Goal: Information Seeking & Learning: Learn about a topic

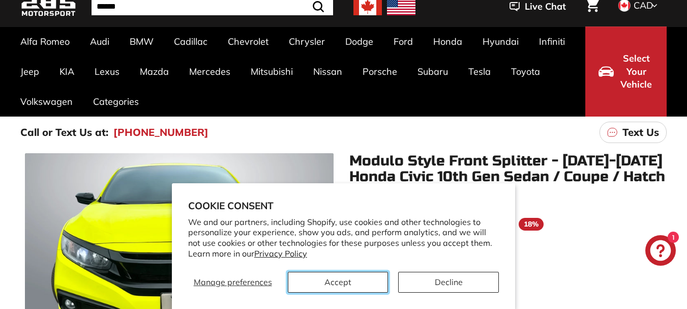
click at [349, 279] on button "Accept" at bounding box center [338, 282] width 101 height 21
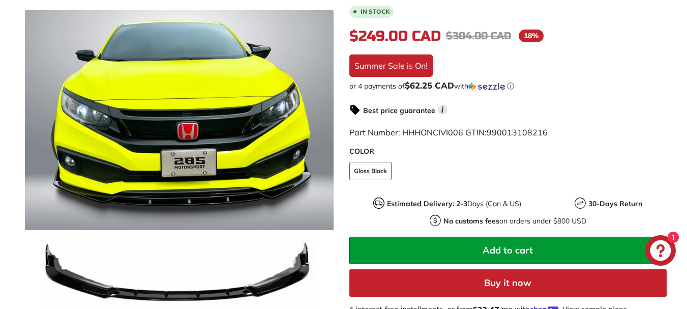
scroll to position [254, 0]
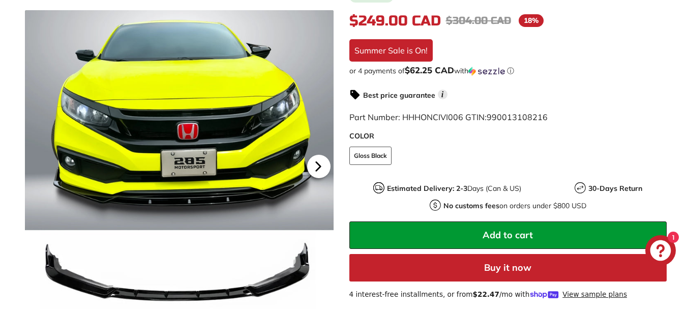
click at [320, 166] on icon at bounding box center [319, 166] width 4 height 9
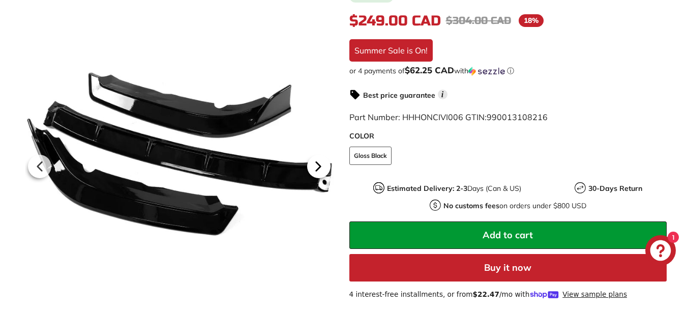
click at [321, 166] on icon at bounding box center [319, 166] width 4 height 9
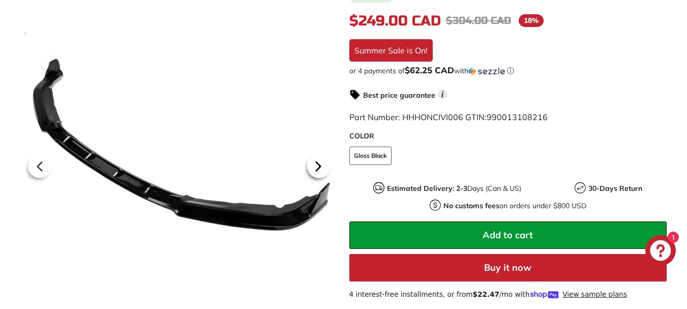
click at [321, 166] on icon at bounding box center [319, 166] width 4 height 9
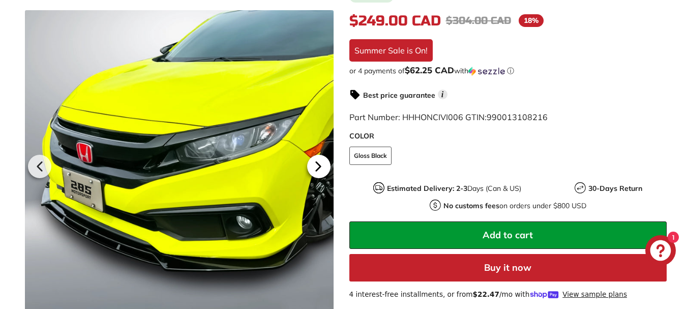
click at [318, 164] on icon at bounding box center [319, 166] width 4 height 9
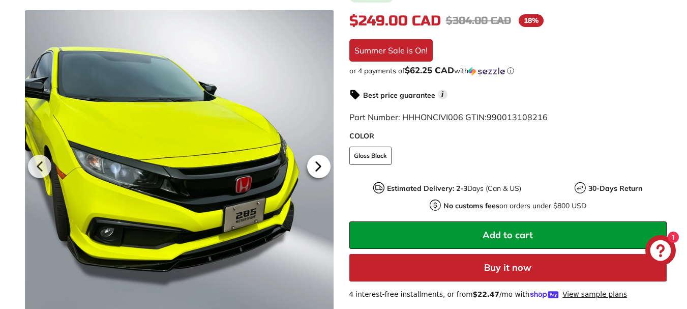
click at [318, 164] on icon at bounding box center [319, 166] width 4 height 9
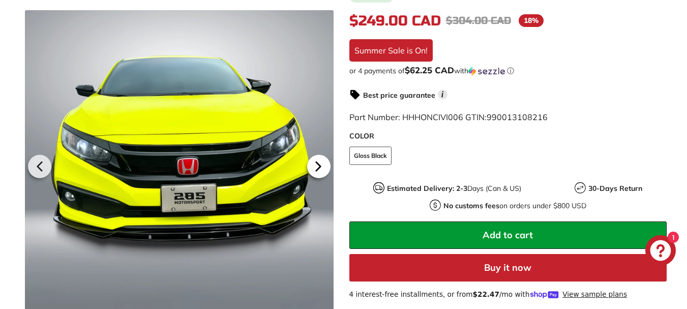
scroll to position [0, 75]
click at [318, 164] on icon at bounding box center [319, 166] width 4 height 9
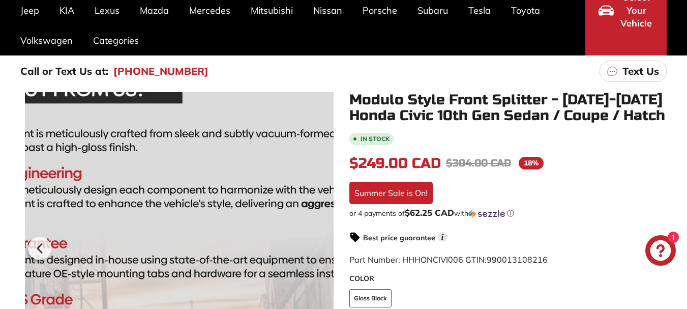
scroll to position [0, 0]
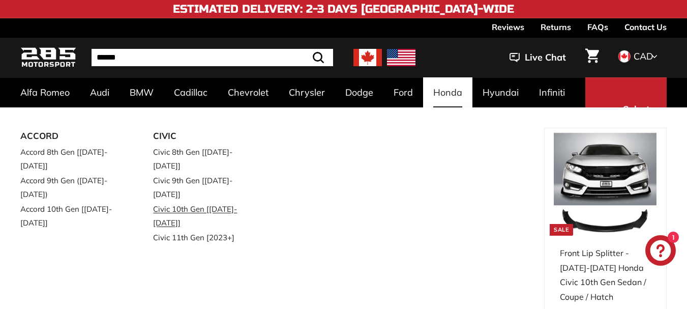
click at [192, 202] on link "Civic 10th Gen [[DATE]-[DATE]]" at bounding box center [205, 216] width 104 height 28
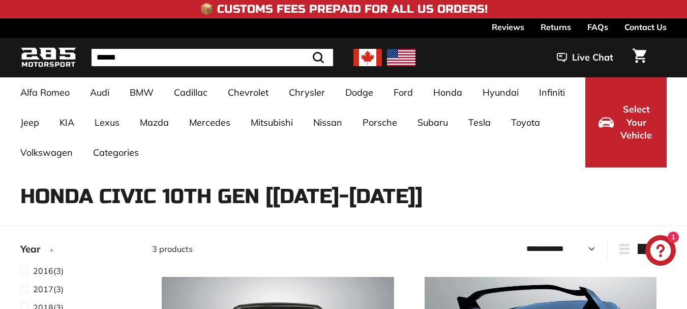
select select "**********"
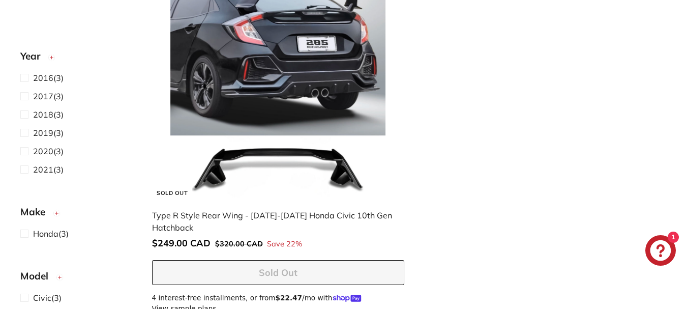
scroll to position [712, 0]
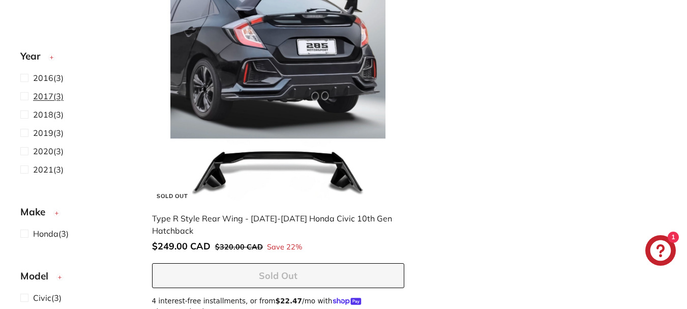
drag, startPoint x: 25, startPoint y: 135, endPoint x: 32, endPoint y: 134, distance: 6.2
click at [25, 134] on span at bounding box center [26, 133] width 13 height 12
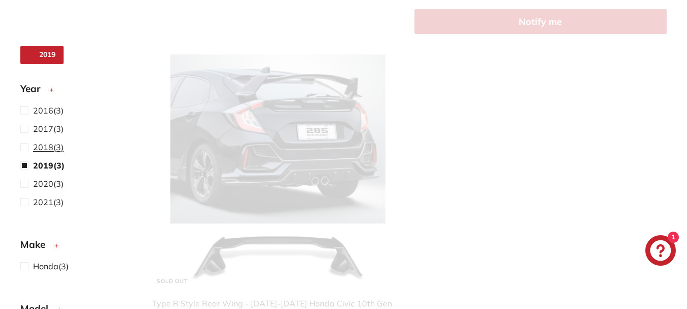
scroll to position [446, 0]
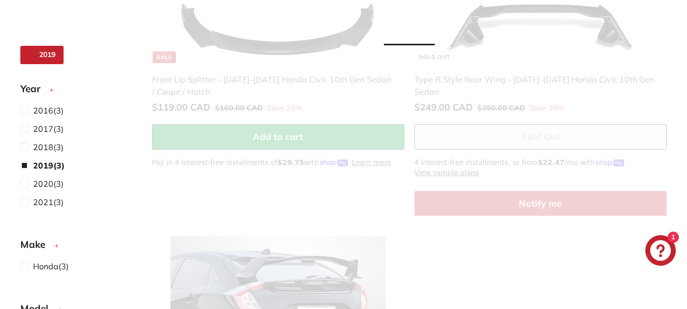
select select "**********"
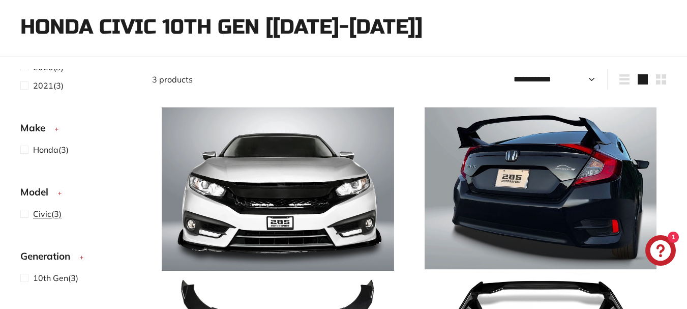
scroll to position [153, 0]
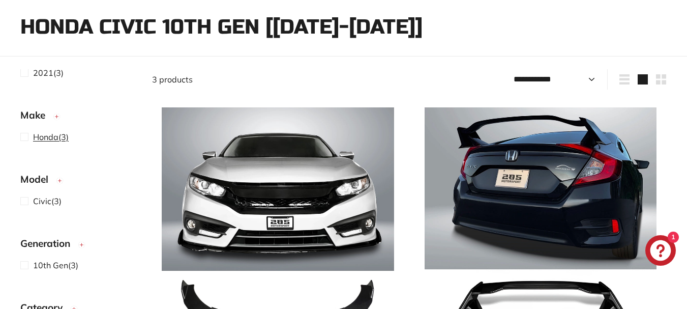
click at [24, 136] on span at bounding box center [26, 137] width 13 height 12
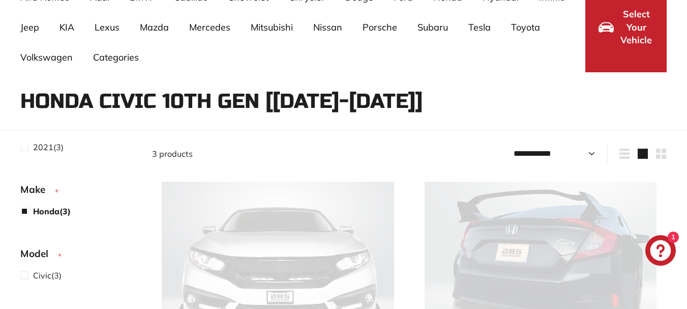
scroll to position [66, 0]
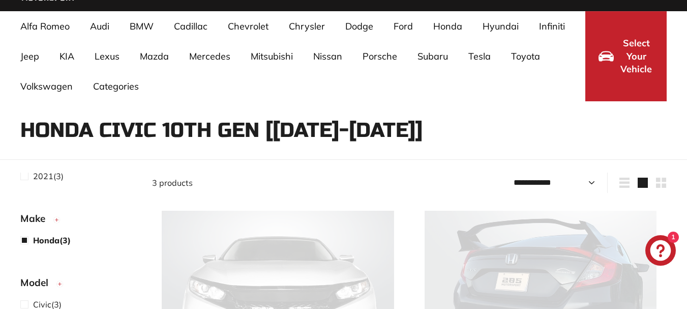
select select "**********"
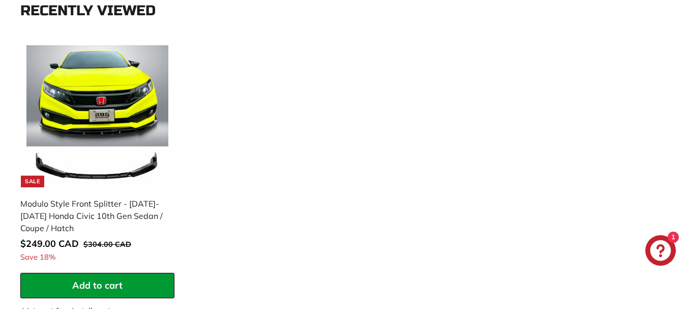
scroll to position [931, 0]
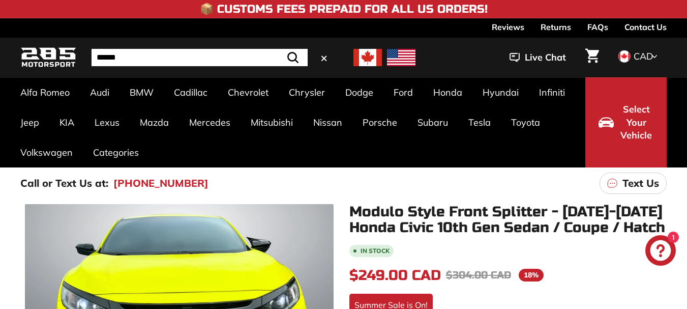
click at [162, 58] on input "Search" at bounding box center [200, 57] width 216 height 17
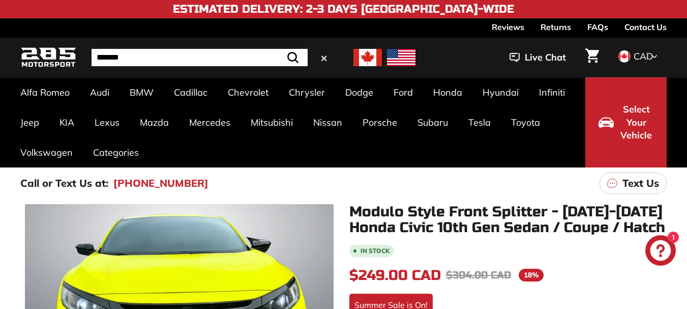
type input "*******"
click at [288, 54] on icon ".cls-1{fill:none;stroke:#000;stroke-miterlimit:10;stroke-width:2px}" at bounding box center [293, 57] width 14 height 14
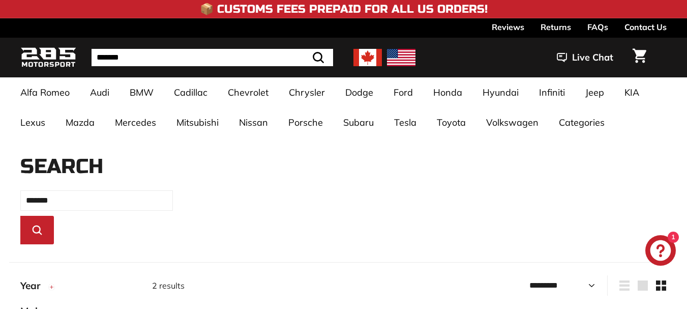
select select "*********"
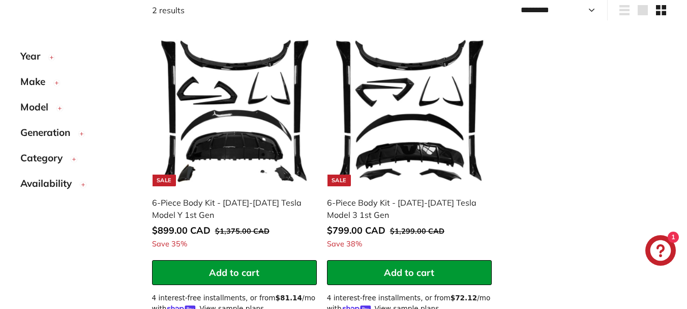
click at [31, 82] on span "Make" at bounding box center [36, 81] width 33 height 15
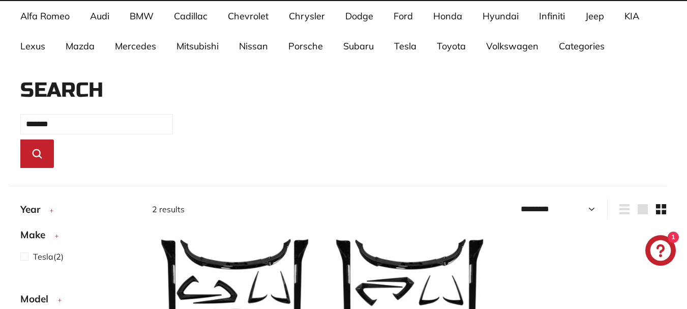
scroll to position [72, 0]
